Goal: Task Accomplishment & Management: Manage account settings

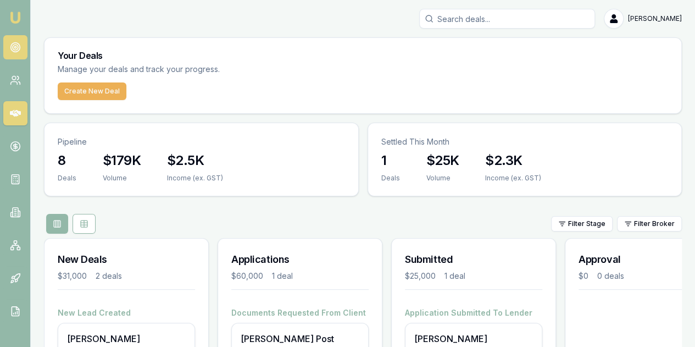
click at [21, 45] on link at bounding box center [15, 47] width 24 height 24
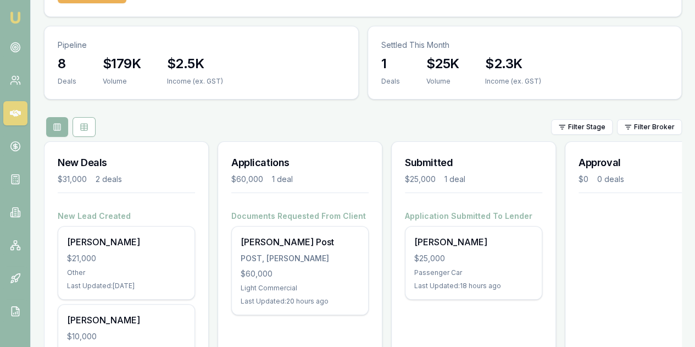
scroll to position [98, 0]
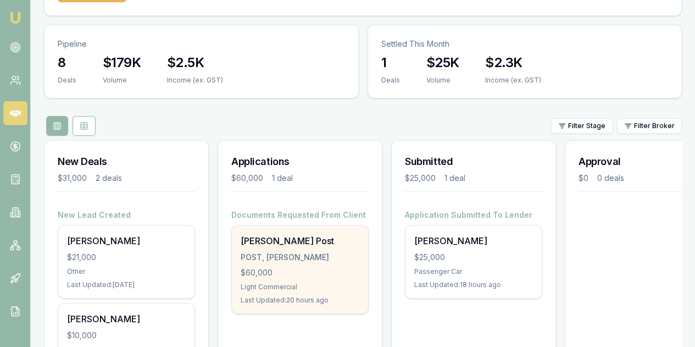
click at [298, 267] on div "$60,000" at bounding box center [300, 272] width 119 height 11
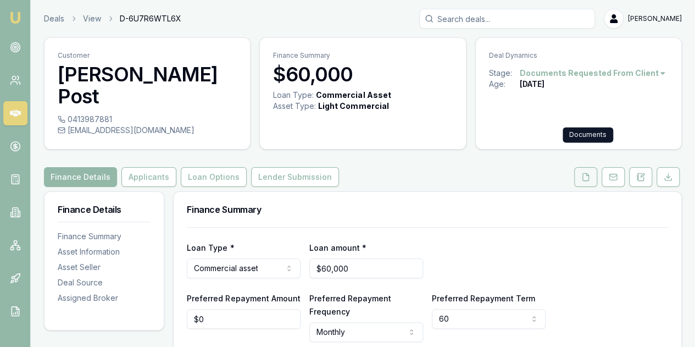
click at [585, 173] on icon at bounding box center [586, 177] width 9 height 9
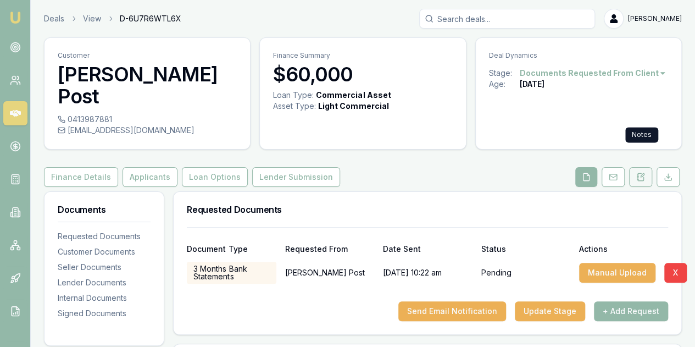
click at [644, 173] on icon at bounding box center [641, 177] width 9 height 9
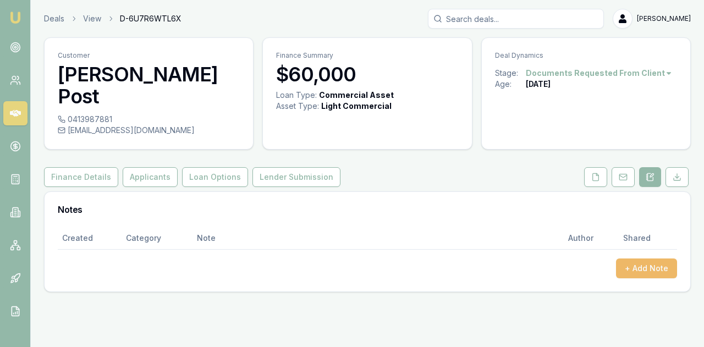
click at [642, 258] on button "+ Add Note" at bounding box center [646, 268] width 61 height 20
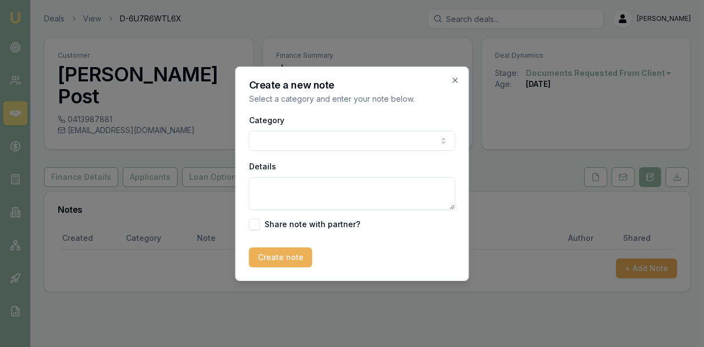
click at [263, 140] on body "Emu Broker Deals View D-6U7R6WTL6X Evette Abdo Toggle Menu Customer Bradley Pos…" at bounding box center [352, 173] width 704 height 347
click at [268, 187] on textarea "Details" at bounding box center [352, 193] width 206 height 33
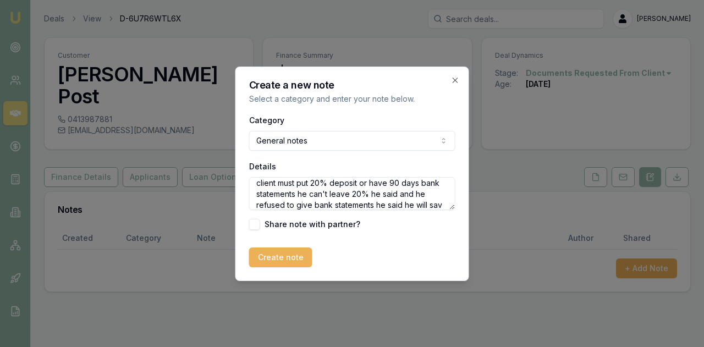
scroll to position [15, 0]
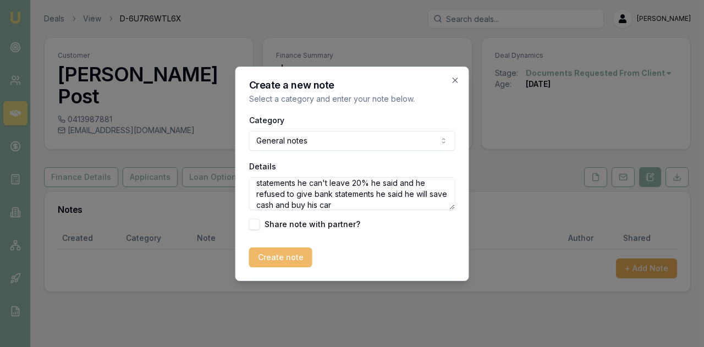
type textarea "client must put 20% deposit or have 90 days bank statements he can't leave 20% …"
click at [278, 256] on button "Create note" at bounding box center [280, 257] width 63 height 20
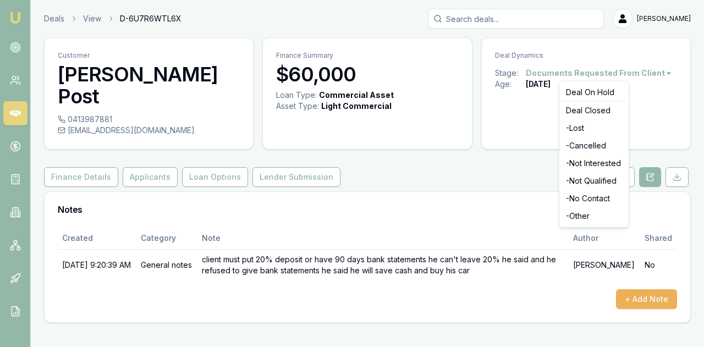
click at [575, 71] on html "Emu Broker Deals View D-6U7R6WTL6X Evette Abdo Toggle Menu Customer Bradley Pos…" at bounding box center [352, 173] width 704 height 347
click at [585, 179] on div "- Not Qualified" at bounding box center [593, 181] width 65 height 18
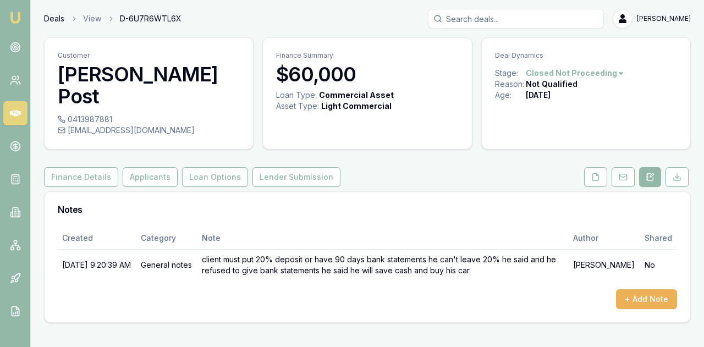
click at [58, 17] on link "Deals" at bounding box center [54, 18] width 20 height 11
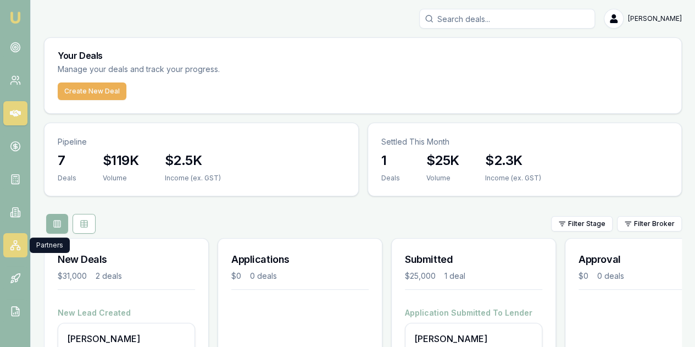
click at [16, 245] on icon at bounding box center [15, 246] width 7 height 2
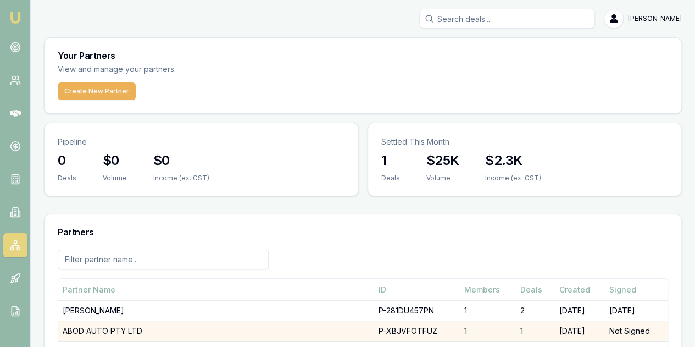
click at [70, 321] on td "ABOD AUTO PTY LTD" at bounding box center [216, 331] width 316 height 20
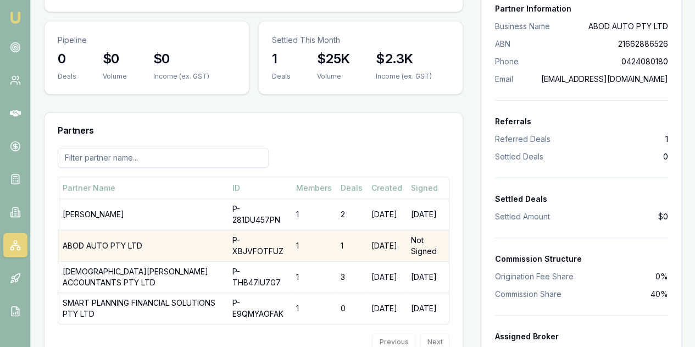
scroll to position [110, 0]
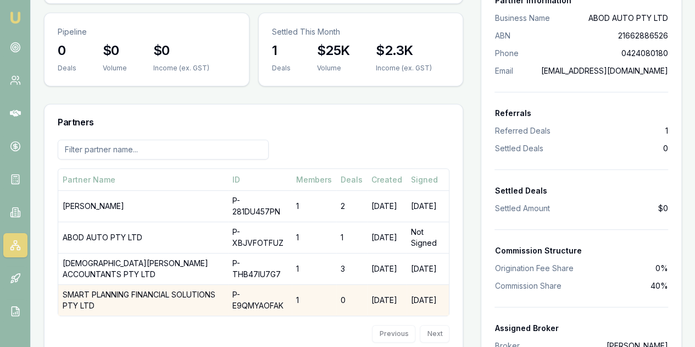
click at [74, 285] on td "SMART PLANNING FINANCIAL SOLUTIONS PTY LTD" at bounding box center [143, 300] width 170 height 31
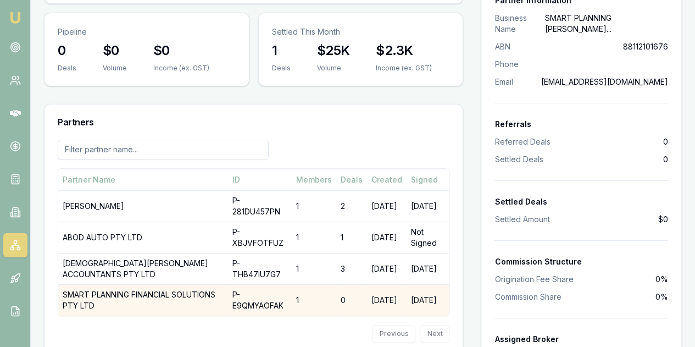
click at [78, 285] on td "SMART PLANNING FINANCIAL SOLUTIONS PTY LTD" at bounding box center [143, 300] width 170 height 31
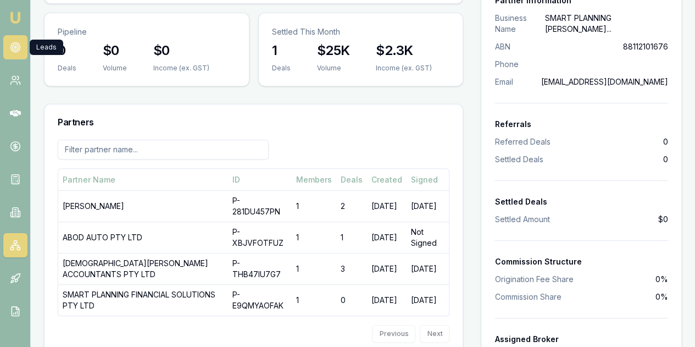
click at [17, 47] on icon at bounding box center [15, 47] width 11 height 11
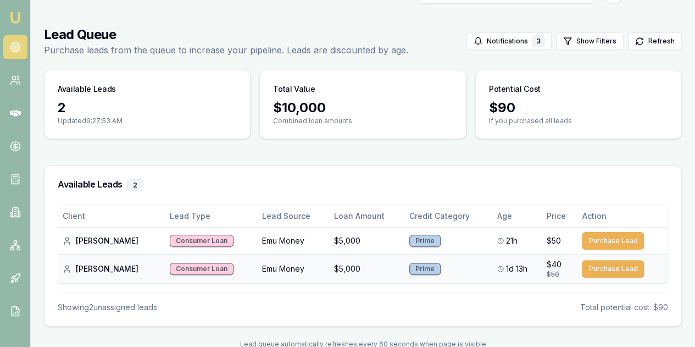
scroll to position [46, 0]
